Goal: Transaction & Acquisition: Purchase product/service

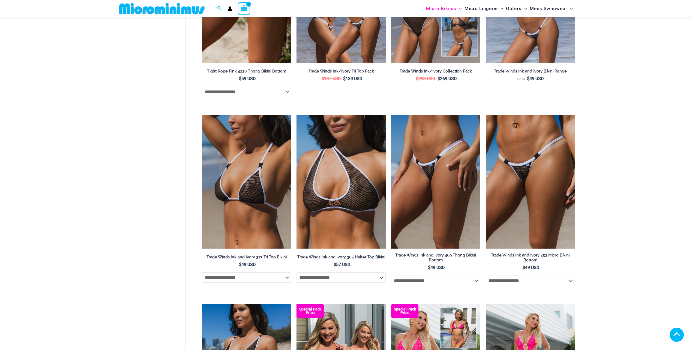
scroll to position [437, 0]
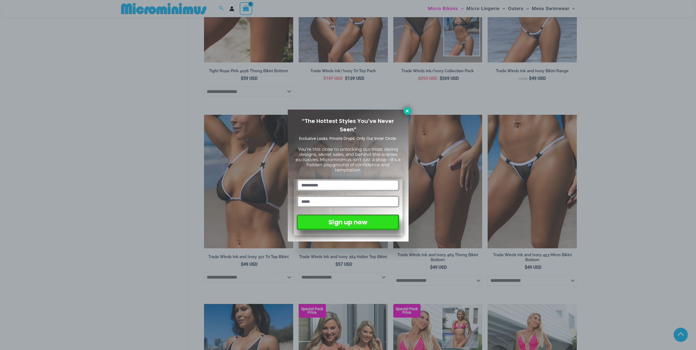
click at [406, 113] on button at bounding box center [408, 111] width 8 height 8
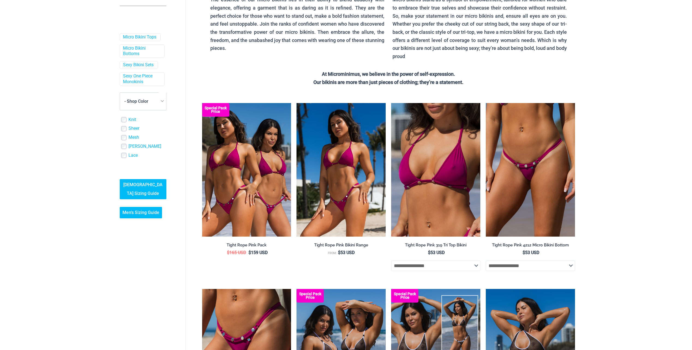
scroll to position [0, 0]
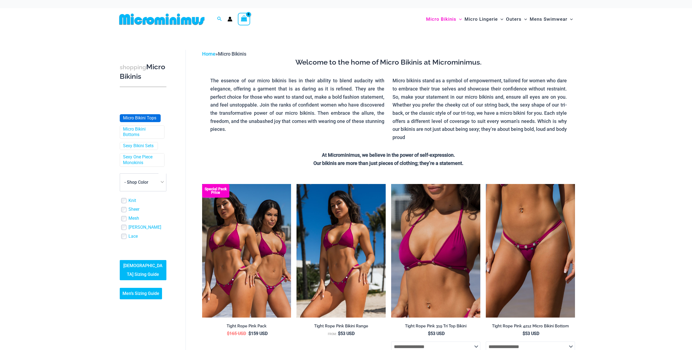
click at [150, 117] on link "Micro Bikini Tops" at bounding box center [139, 118] width 33 height 6
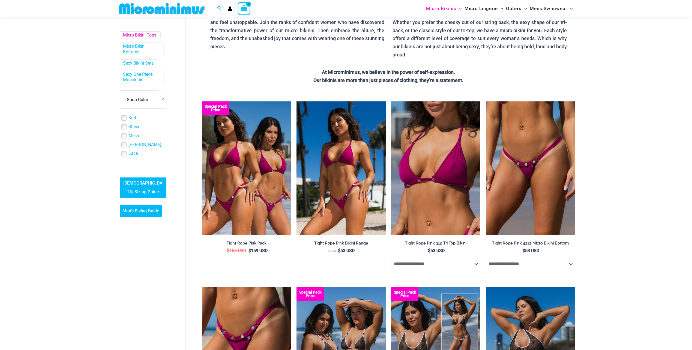
scroll to position [100, 0]
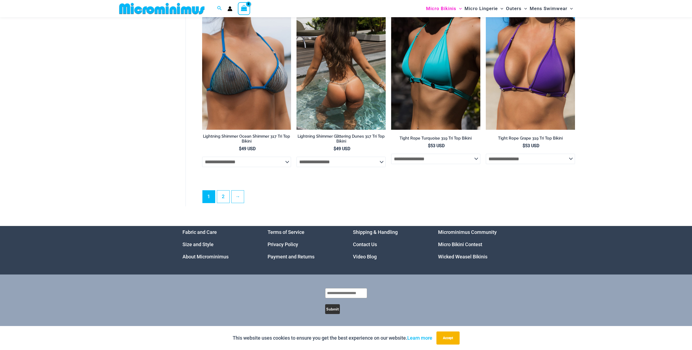
scroll to position [1515, 0]
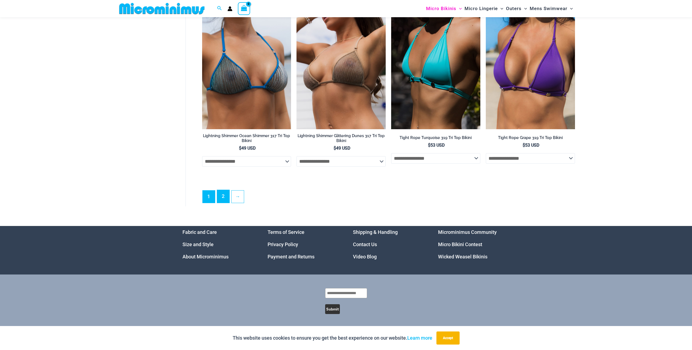
click at [222, 198] on link "2" at bounding box center [223, 196] width 12 height 13
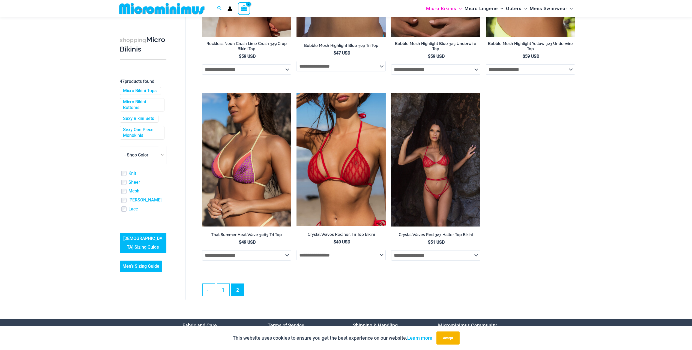
scroll to position [642, 0]
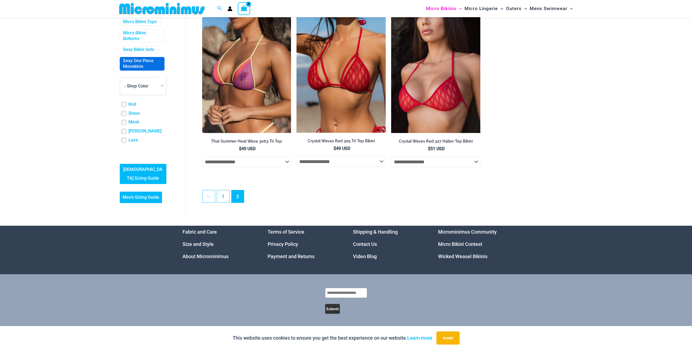
click at [146, 70] on link "Sexy One Piece Monokinis" at bounding box center [141, 63] width 37 height 11
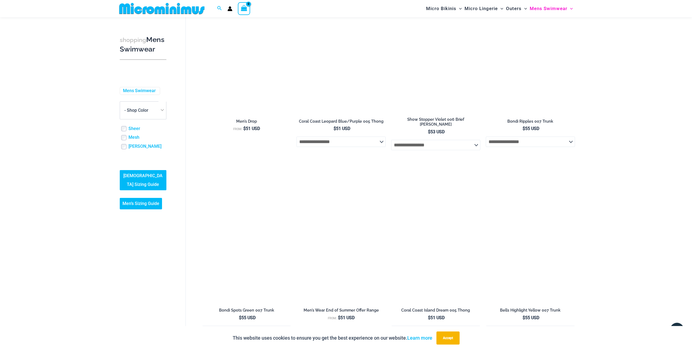
scroll to position [869, 0]
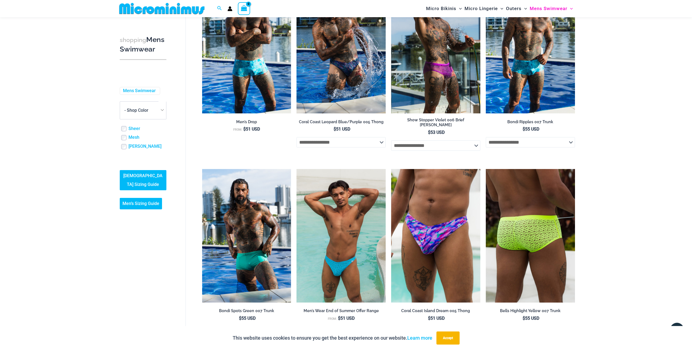
click at [537, 231] on img at bounding box center [530, 236] width 89 height 134
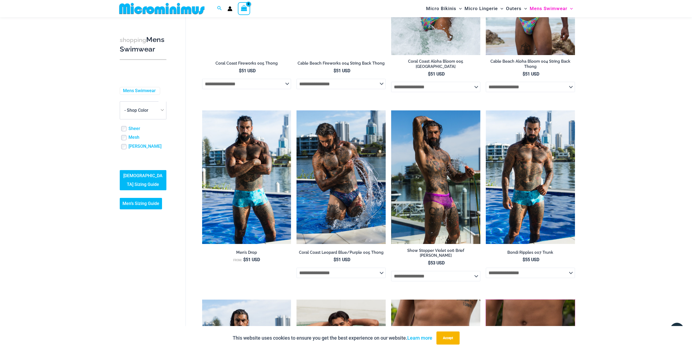
scroll to position [733, 0]
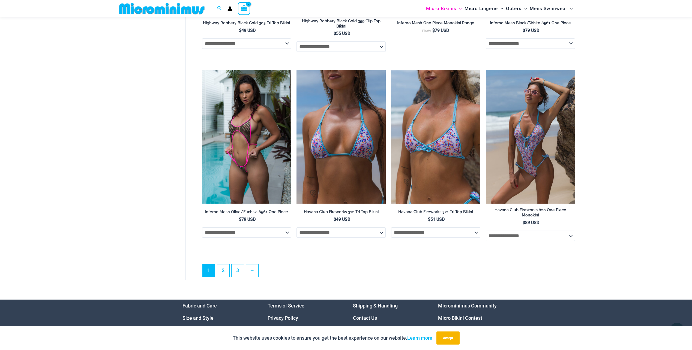
scroll to position [1515, 0]
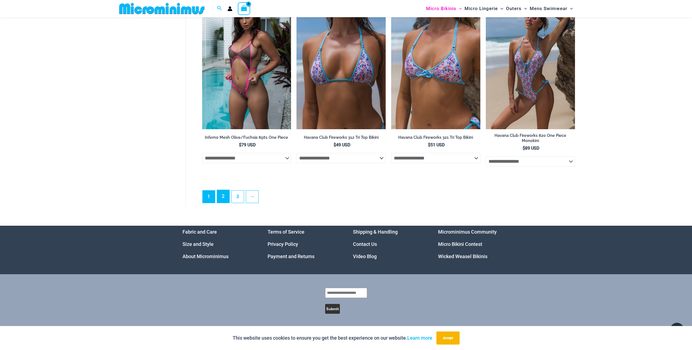
click at [226, 197] on link "2" at bounding box center [223, 196] width 12 height 13
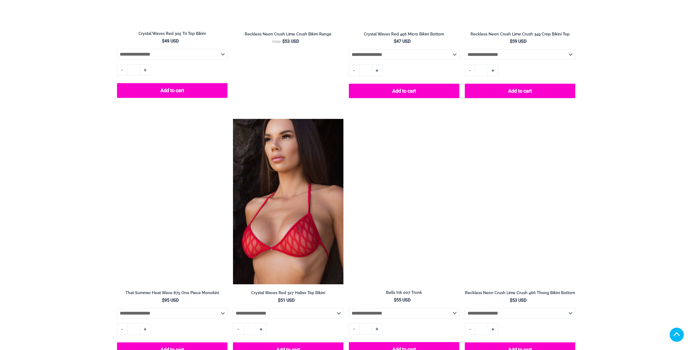
scroll to position [1037, 0]
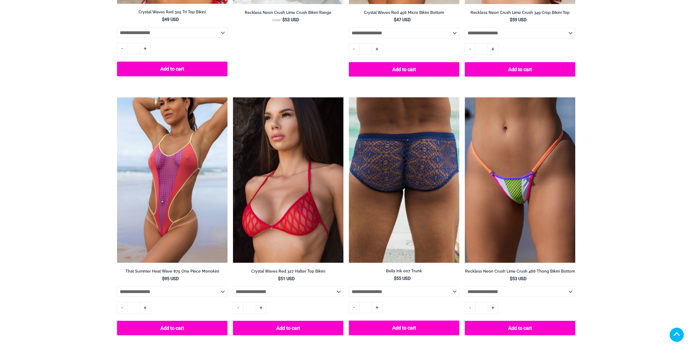
click at [404, 169] on img at bounding box center [404, 180] width 111 height 166
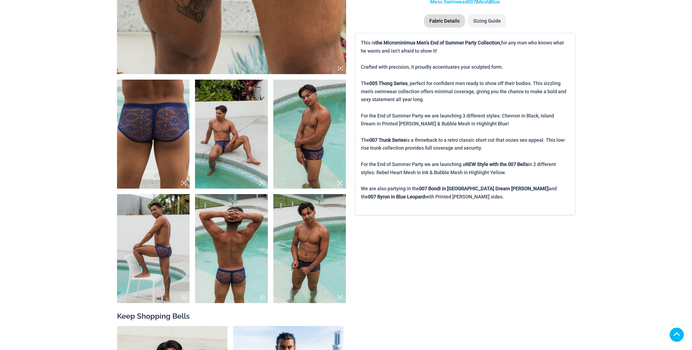
scroll to position [327, 0]
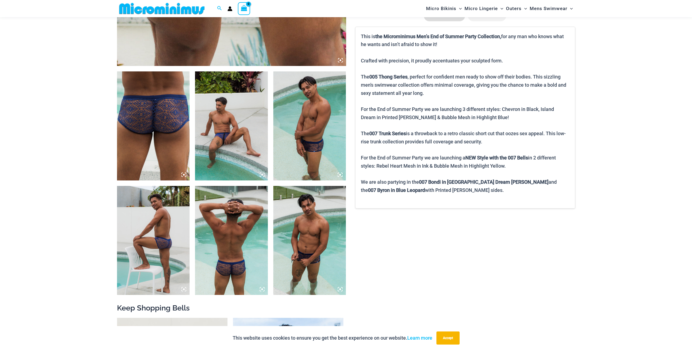
click at [225, 133] on img at bounding box center [231, 125] width 73 height 109
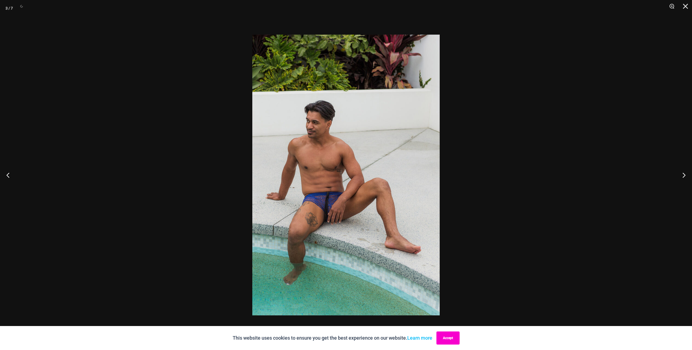
click at [451, 336] on button "Accept" at bounding box center [448, 338] width 23 height 13
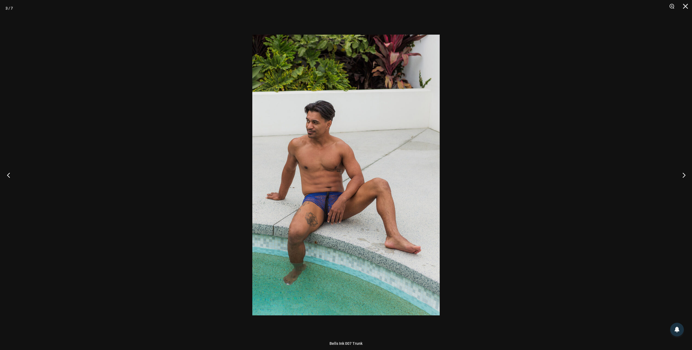
click at [8, 176] on button "Previous" at bounding box center [10, 175] width 20 height 27
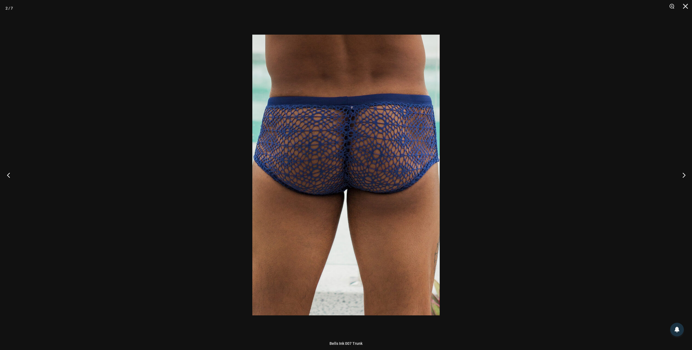
click at [9, 176] on button "Previous" at bounding box center [10, 175] width 20 height 27
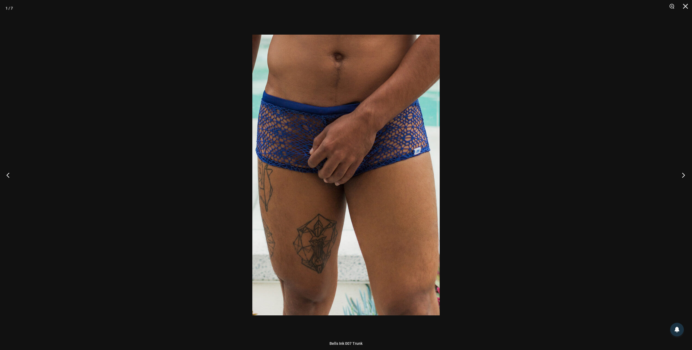
click at [690, 178] on button "Next" at bounding box center [682, 175] width 20 height 27
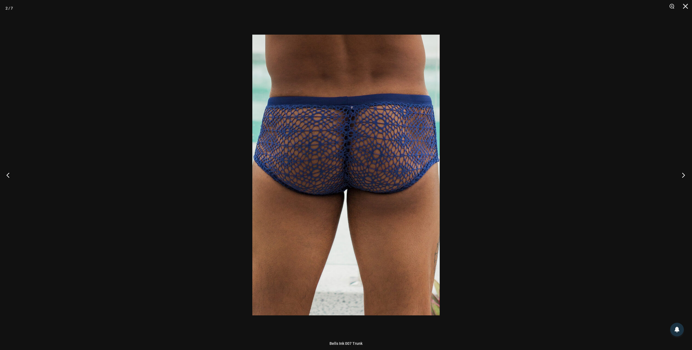
click at [681, 179] on button "Next" at bounding box center [682, 175] width 20 height 27
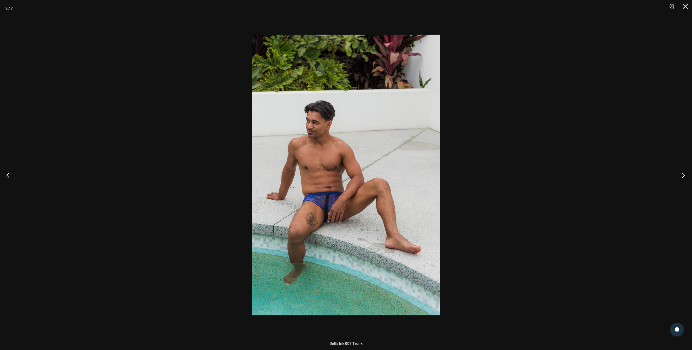
click at [682, 176] on button "Next" at bounding box center [682, 175] width 20 height 27
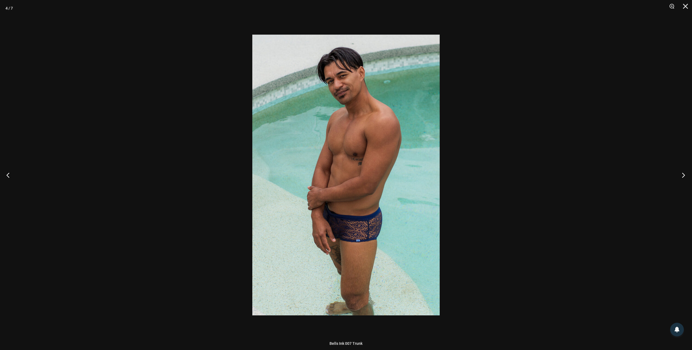
click at [682, 176] on button "Next" at bounding box center [682, 175] width 20 height 27
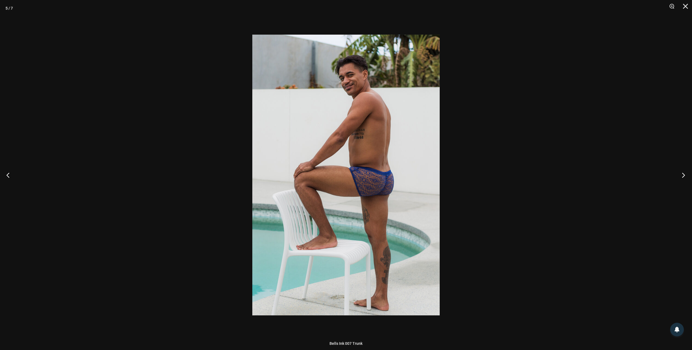
click at [682, 176] on button "Next" at bounding box center [682, 175] width 20 height 27
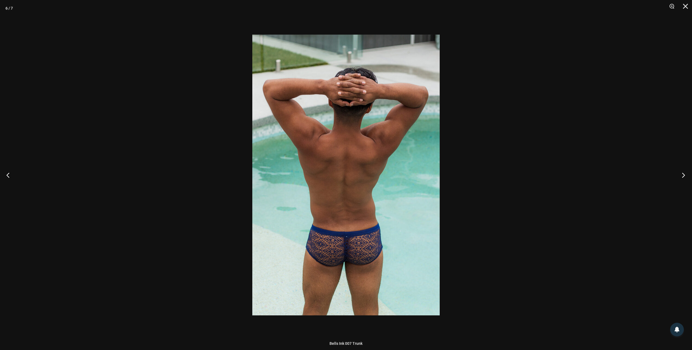
click at [682, 176] on button "Next" at bounding box center [682, 175] width 20 height 27
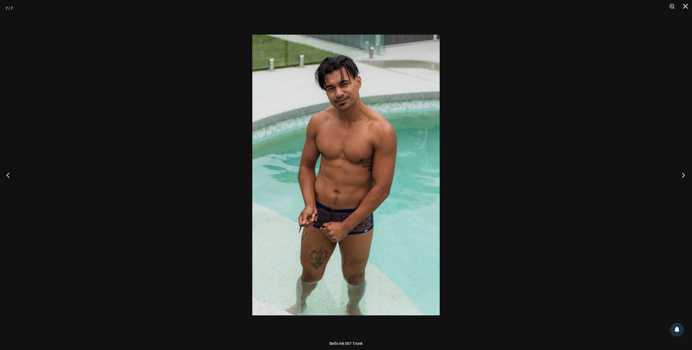
click at [682, 176] on button "Next" at bounding box center [682, 175] width 20 height 27
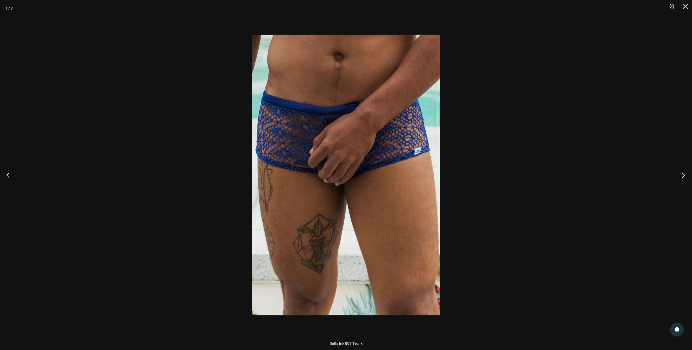
click at [682, 176] on button "Next" at bounding box center [682, 175] width 20 height 27
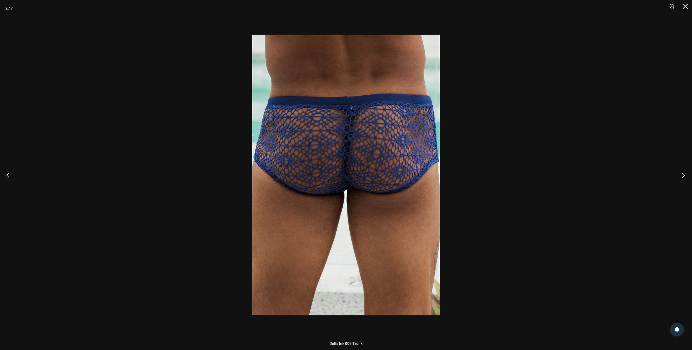
click at [682, 176] on button "Next" at bounding box center [682, 175] width 20 height 27
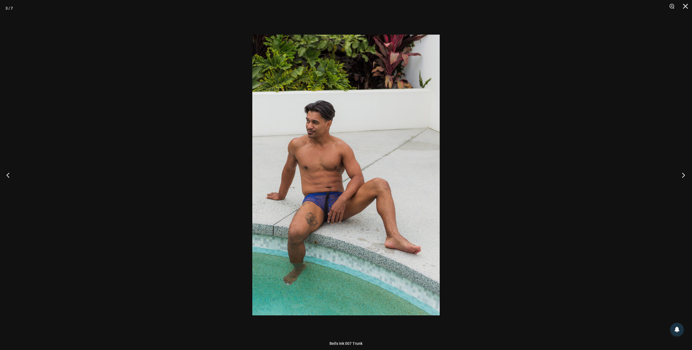
click at [682, 176] on button "Next" at bounding box center [682, 175] width 20 height 27
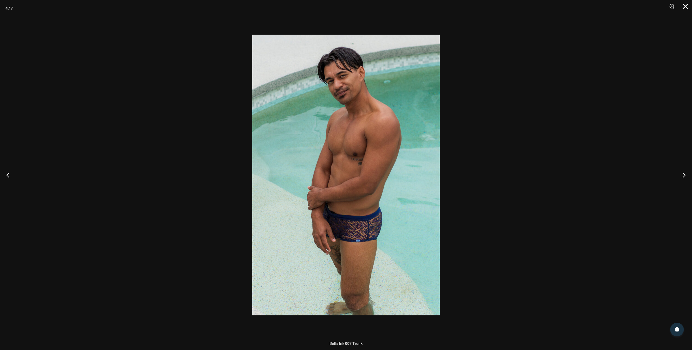
click at [687, 5] on button "Close" at bounding box center [684, 8] width 14 height 16
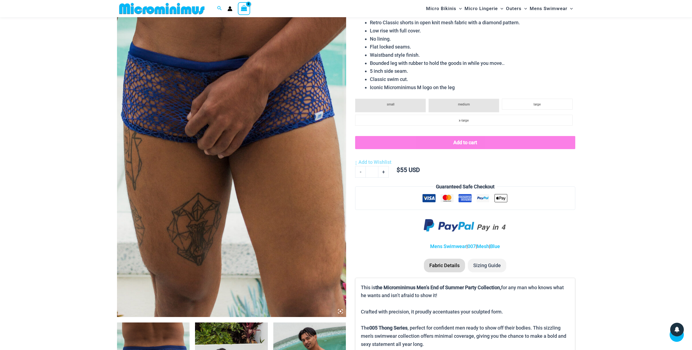
scroll to position [0, 0]
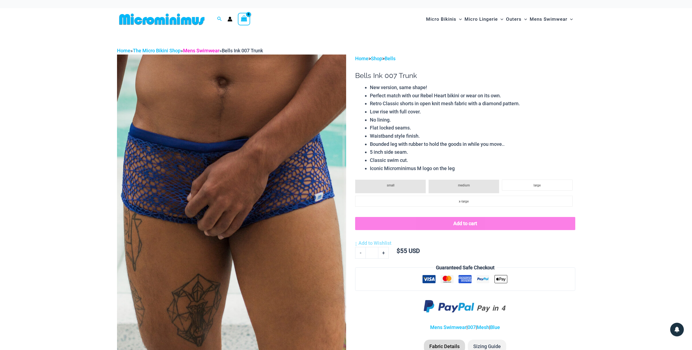
click at [209, 51] on link "Mens Swimwear" at bounding box center [201, 51] width 36 height 6
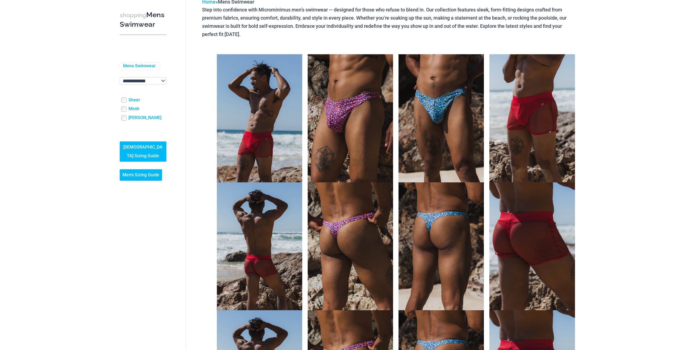
scroll to position [55, 0]
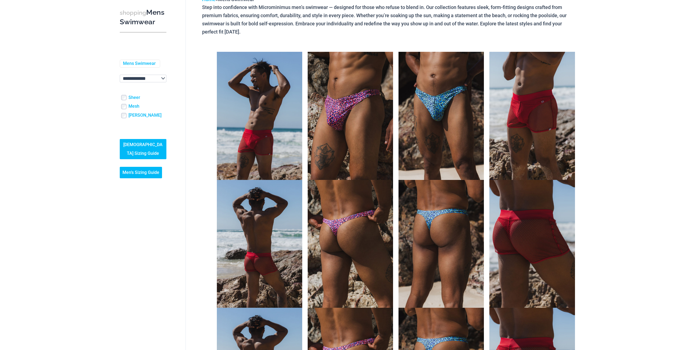
click at [537, 102] on img at bounding box center [532, 116] width 85 height 128
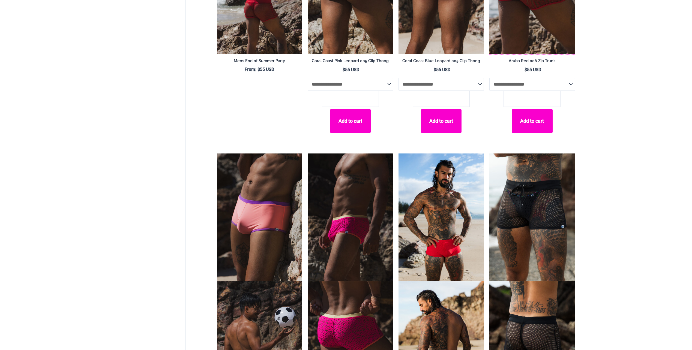
scroll to position [464, 0]
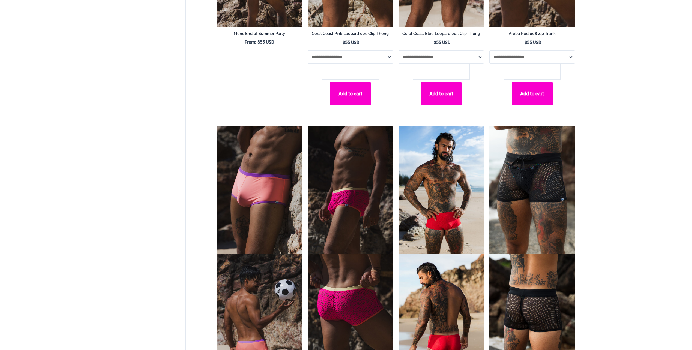
click at [543, 186] on img at bounding box center [532, 190] width 85 height 128
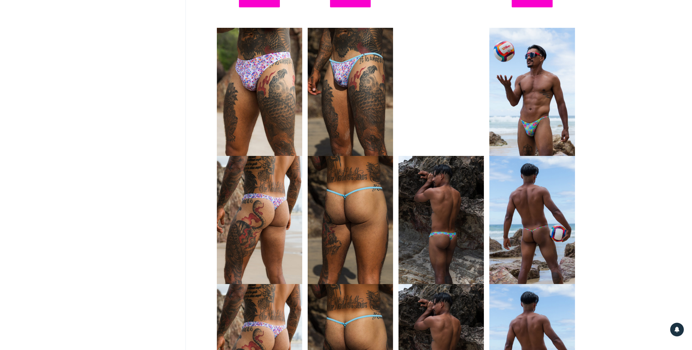
scroll to position [1555, 0]
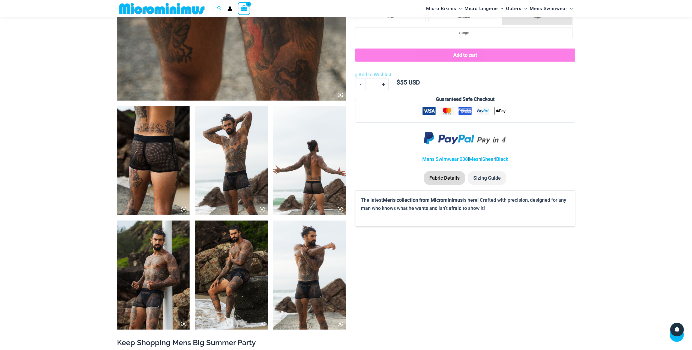
scroll to position [295, 0]
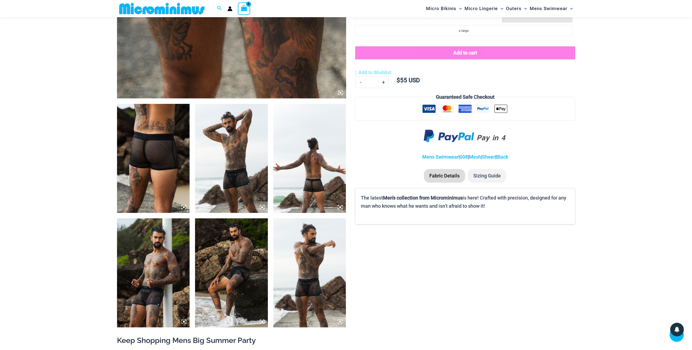
click at [236, 158] on img at bounding box center [231, 158] width 73 height 109
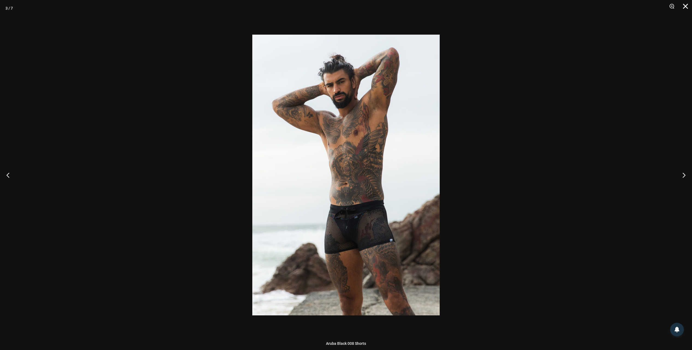
click at [687, 6] on button "Close" at bounding box center [684, 8] width 14 height 16
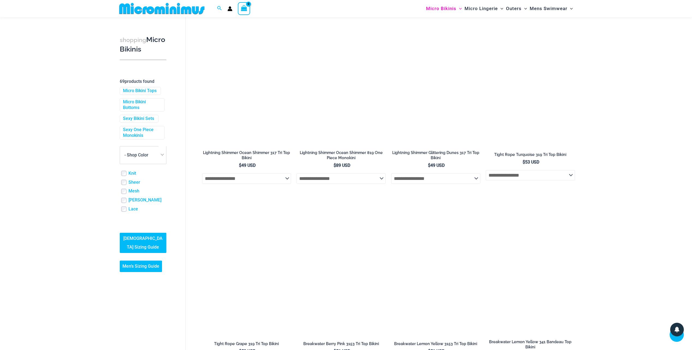
scroll to position [596, 0]
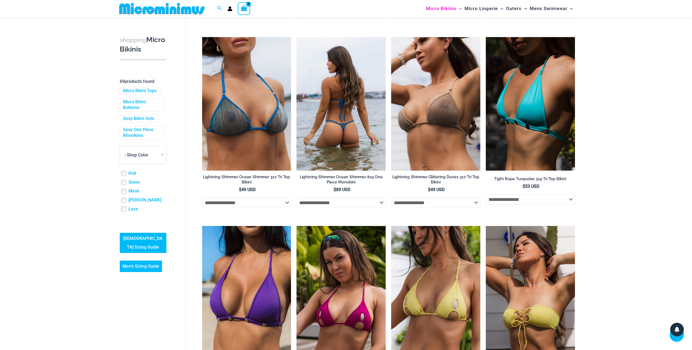
click at [337, 112] on img at bounding box center [341, 104] width 89 height 134
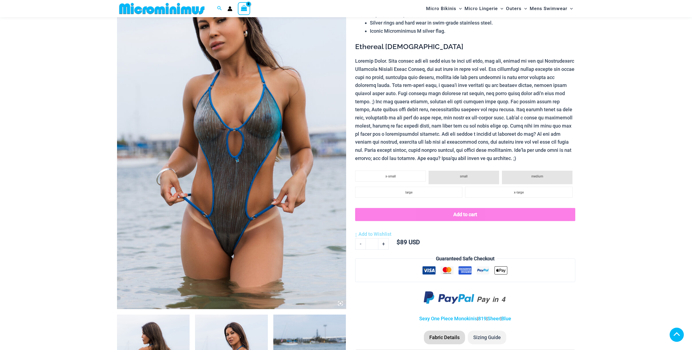
scroll to position [50, 0]
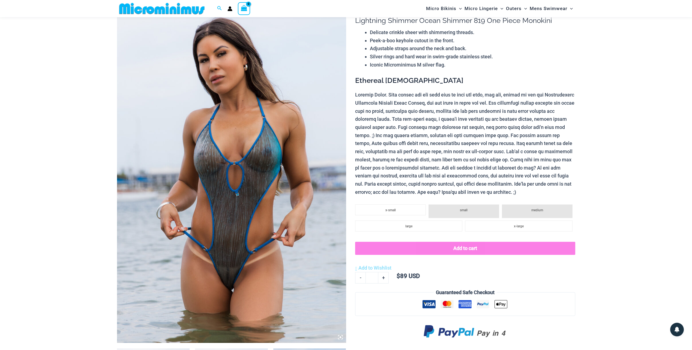
click at [253, 144] on img at bounding box center [231, 171] width 229 height 344
